Goal: Check status: Check status

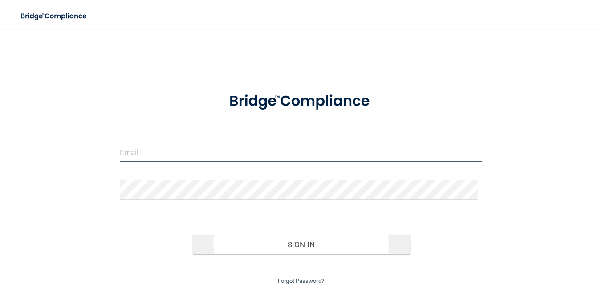
type input "[EMAIL_ADDRESS][DOMAIN_NAME]"
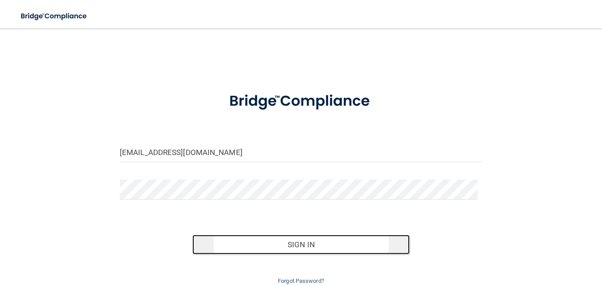
click at [314, 244] on button "Sign In" at bounding box center [300, 245] width 217 height 20
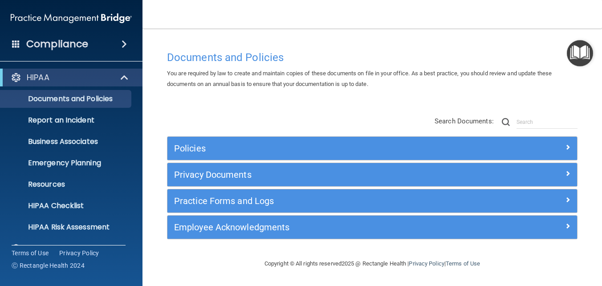
scroll to position [84, 0]
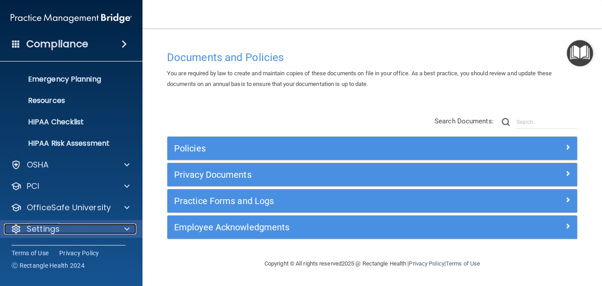
click at [126, 227] on span at bounding box center [126, 228] width 5 height 11
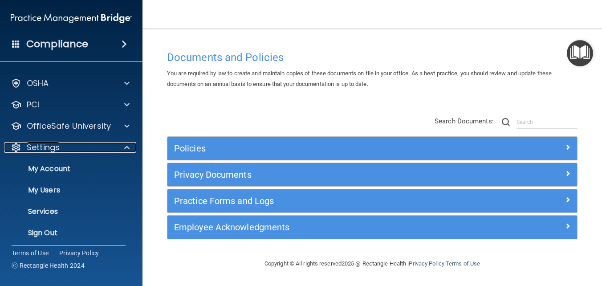
scroll to position [169, 0]
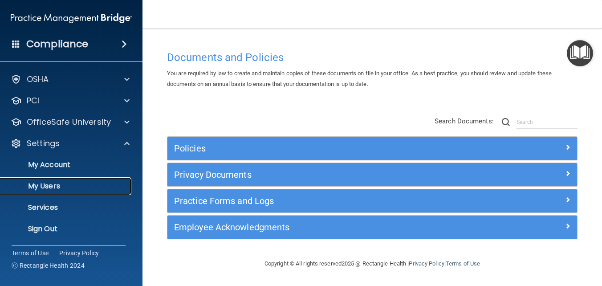
click at [37, 185] on p "My Users" at bounding box center [67, 186] width 122 height 9
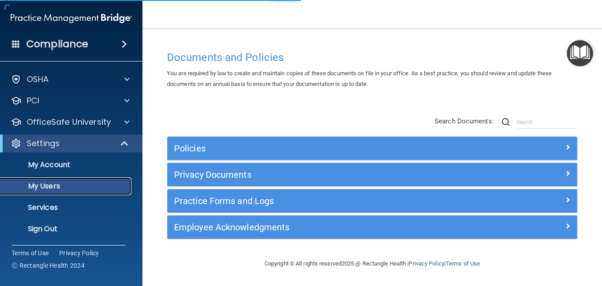
scroll to position [20, 0]
select select "20"
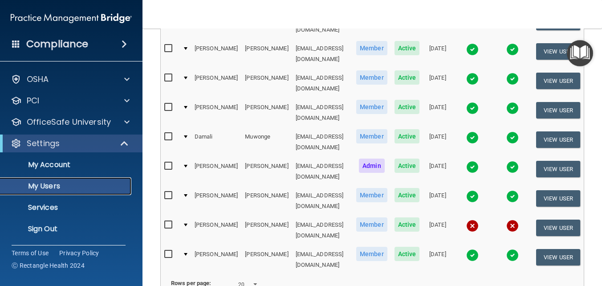
scroll to position [469, 0]
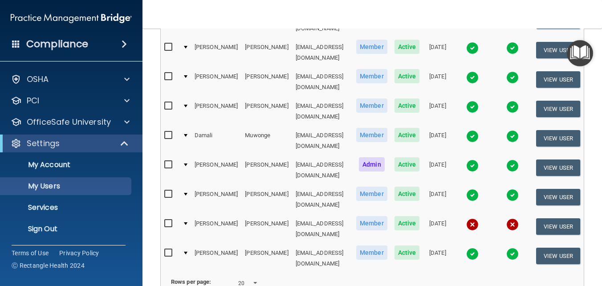
select select "20"
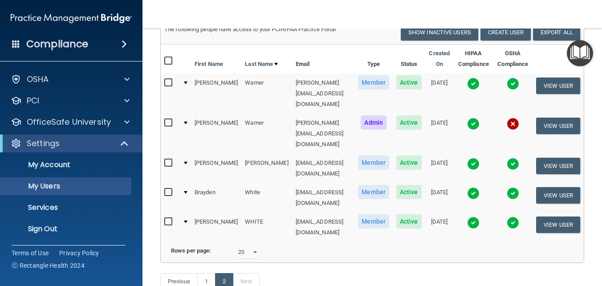
scroll to position [89, 0]
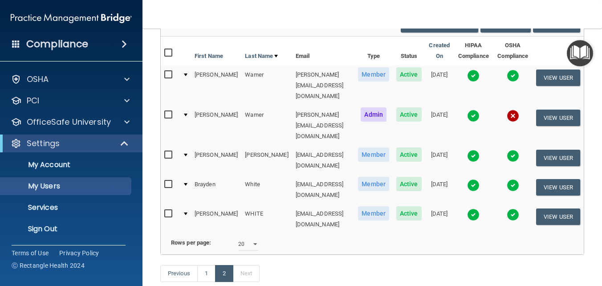
click at [506, 109] on img at bounding box center [512, 115] width 12 height 12
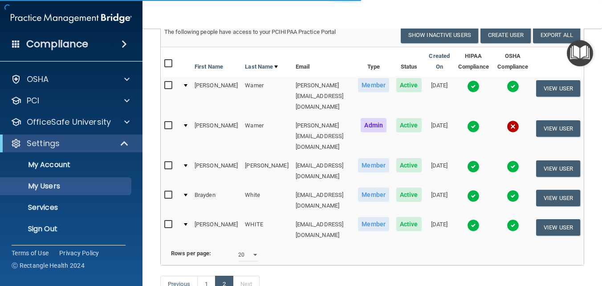
click at [506, 120] on img at bounding box center [512, 126] width 12 height 12
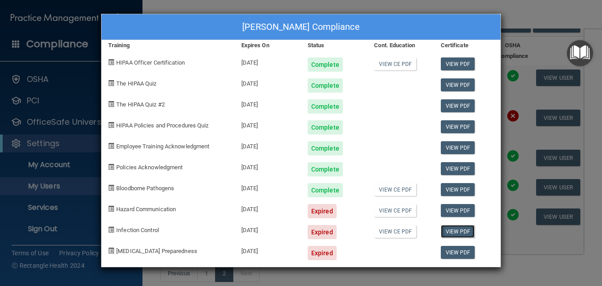
click at [463, 228] on link "View PDF" at bounding box center [458, 231] width 34 height 13
click at [525, 20] on div "[PERSON_NAME] Compliance Training Expires On Status Cont. Education Certificate…" at bounding box center [301, 143] width 602 height 286
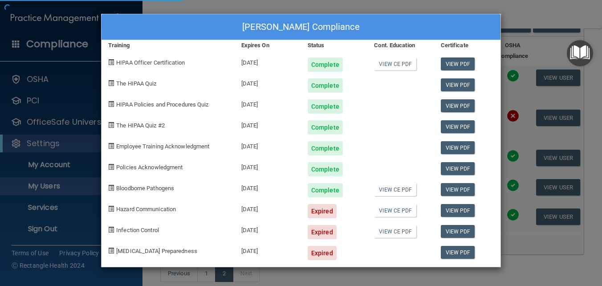
scroll to position [456, 0]
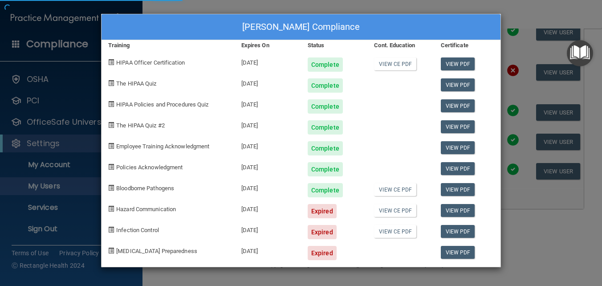
select select "20"
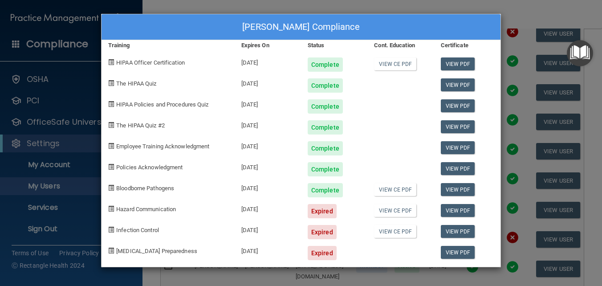
click at [451, 29] on div "[PERSON_NAME] Compliance" at bounding box center [300, 27] width 399 height 26
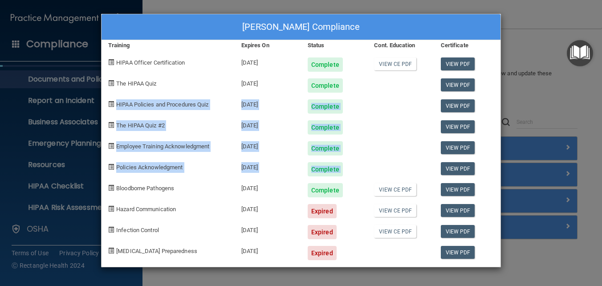
drag, startPoint x: 490, startPoint y: 75, endPoint x: 490, endPoint y: 157, distance: 81.9
click at [490, 157] on div "[PERSON_NAME] Compliance Training Expires On Status Cont. Education Certificate…" at bounding box center [301, 140] width 400 height 253
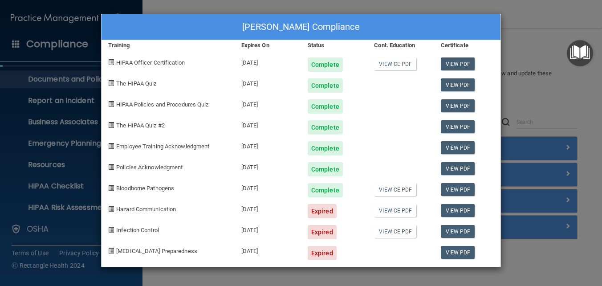
drag, startPoint x: 490, startPoint y: 157, endPoint x: 483, endPoint y: 17, distance: 139.9
click at [483, 17] on div "[PERSON_NAME] Compliance" at bounding box center [300, 27] width 399 height 26
click at [531, 37] on div "[PERSON_NAME] Compliance Training Expires On Status Cont. Education Certificate…" at bounding box center [301, 143] width 602 height 286
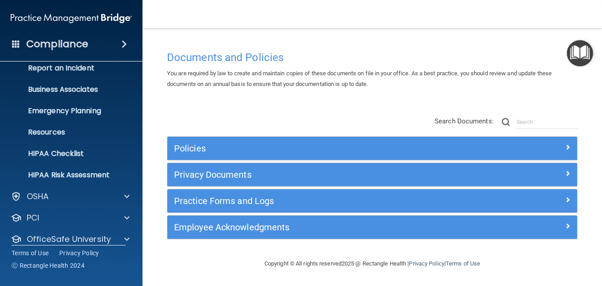
scroll to position [84, 0]
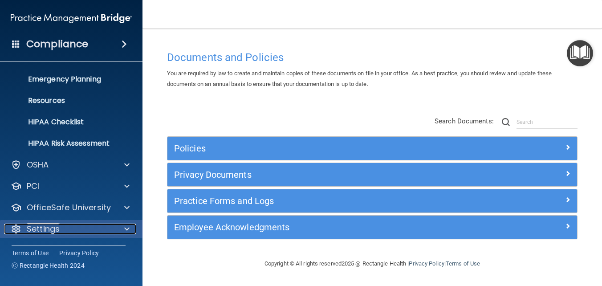
click at [131, 227] on div at bounding box center [125, 228] width 22 height 11
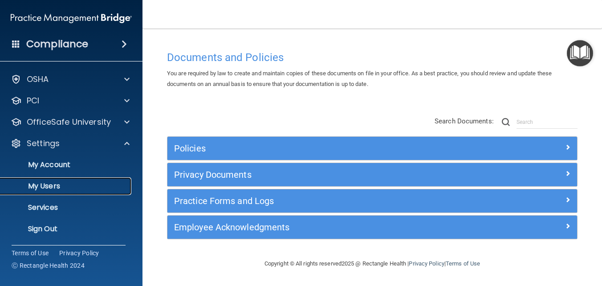
click at [59, 191] on link "My Users" at bounding box center [61, 186] width 140 height 18
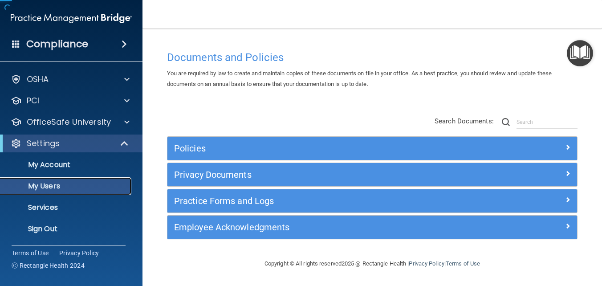
scroll to position [20, 0]
select select "20"
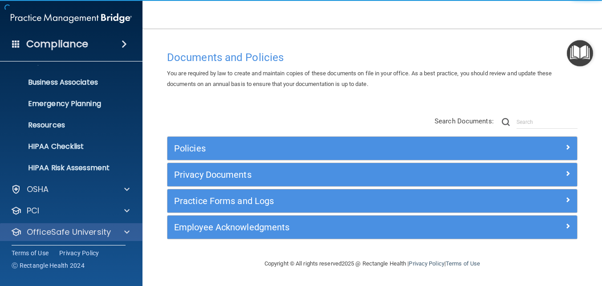
scroll to position [84, 0]
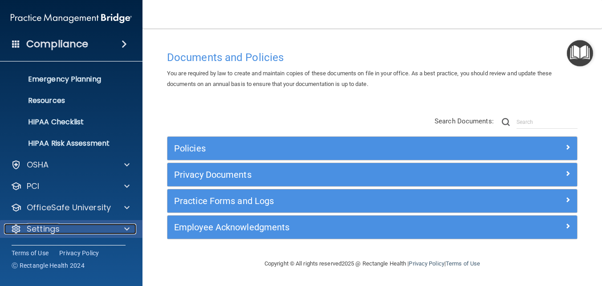
click at [128, 229] on span at bounding box center [126, 228] width 5 height 11
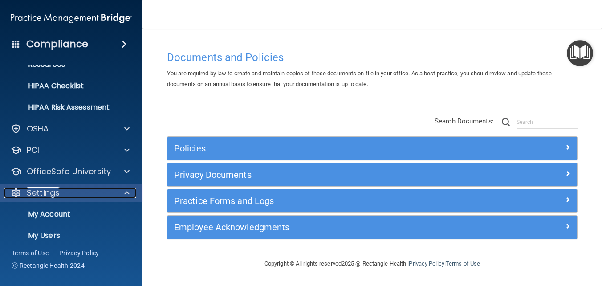
scroll to position [169, 0]
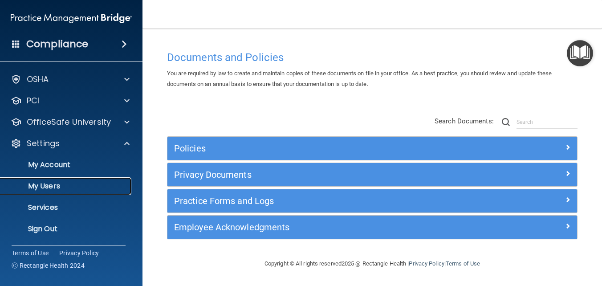
click at [46, 189] on p "My Users" at bounding box center [67, 186] width 122 height 9
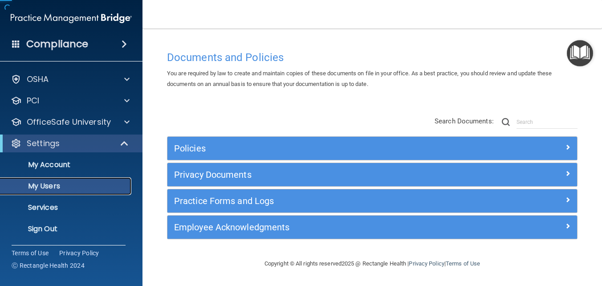
scroll to position [20, 0]
select select "20"
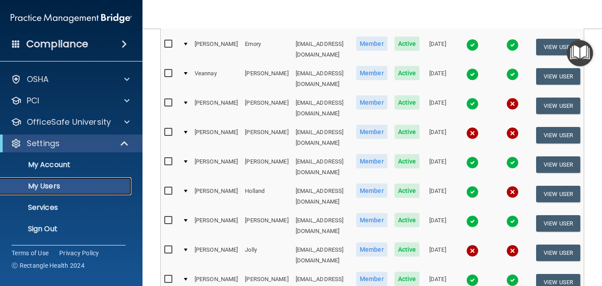
scroll to position [158, 0]
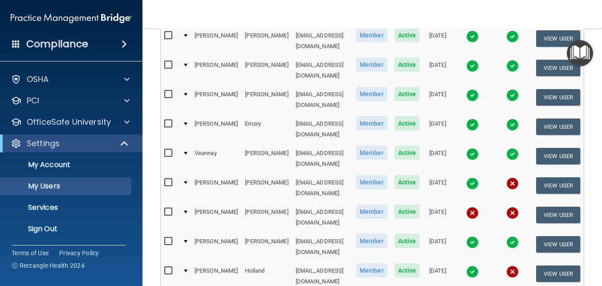
click at [513, 177] on img at bounding box center [512, 183] width 12 height 12
